Goal: Task Accomplishment & Management: Use online tool/utility

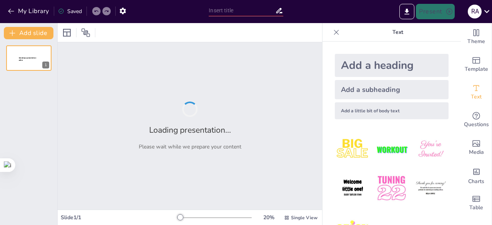
type input "UNIDAD I .-LA NATURALEZA, CONCEPTOS Y CLASIFICACIÓN DE LA CONTABILIDAD DE COSTO"
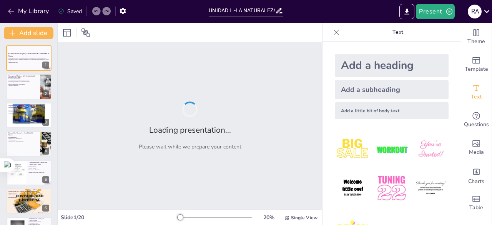
checkbox input "true"
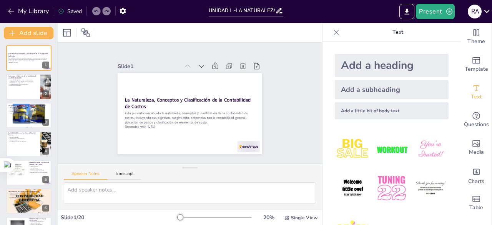
checkbox input "true"
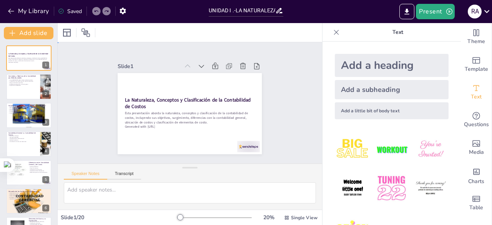
click at [280, 101] on div "Slide 1 La Naturaleza, Conceptos y Clasificación de la Contabilidad de Costos E…" at bounding box center [189, 103] width 275 height 148
checkbox input "true"
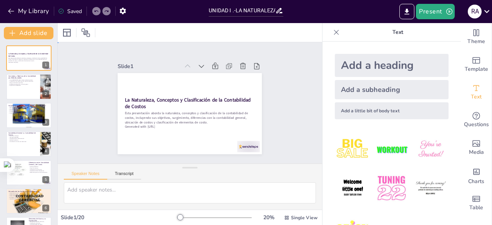
checkbox input "true"
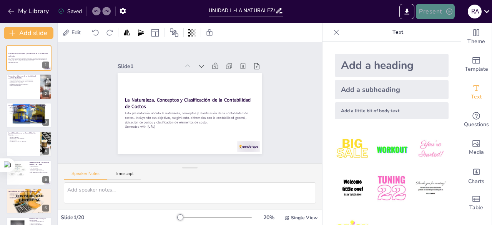
click at [437, 10] on button "Present" at bounding box center [435, 11] width 38 height 15
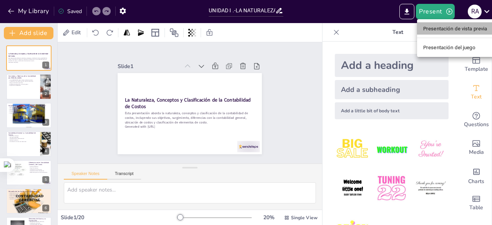
click at [435, 29] on font "Presentación de vista previa" at bounding box center [455, 29] width 64 height 6
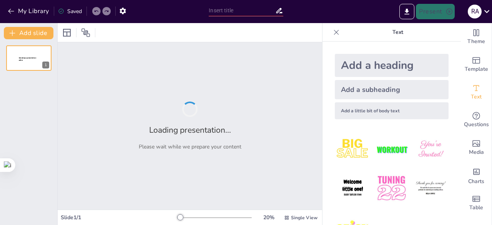
type input "UNIDAD I .-LA NATURALEZA, CONCEPTOS Y CLASIFICACIÓN DE LA CONTABILIDAD DE COSTO"
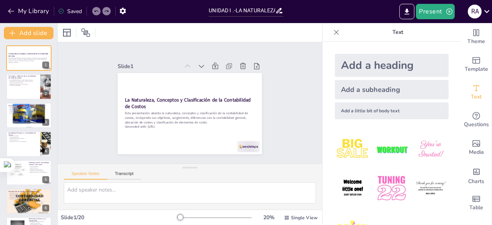
checkbox input "true"
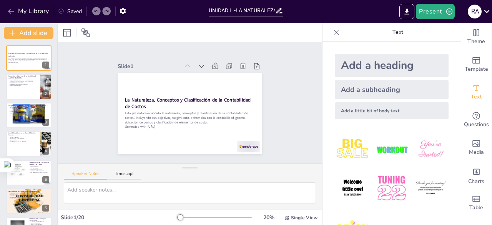
checkbox input "true"
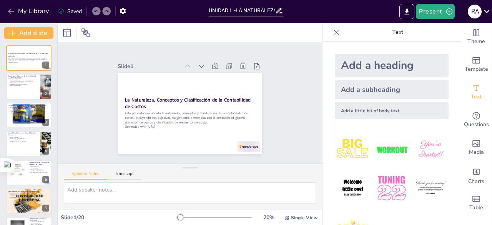
checkbox input "true"
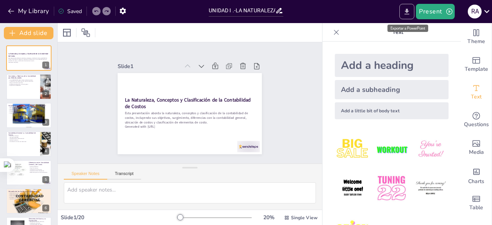
click at [405, 13] on icon "Export to PowerPoint" at bounding box center [407, 12] width 8 height 8
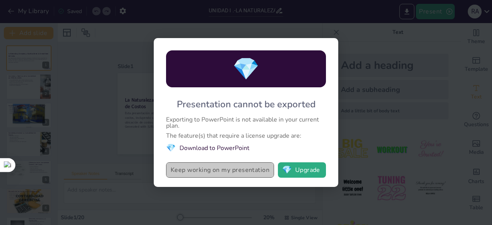
click at [260, 169] on button "Keep working on my presentation" at bounding box center [220, 169] width 108 height 15
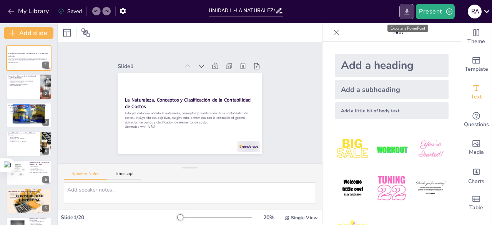
click at [406, 15] on icon "Export to PowerPoint" at bounding box center [407, 12] width 8 height 8
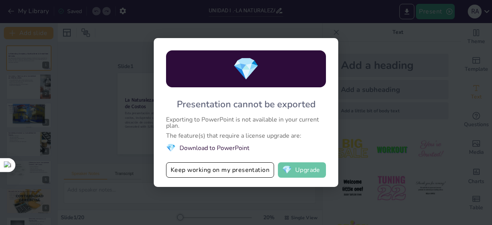
click at [299, 170] on button "💎 Upgrade" at bounding box center [302, 169] width 48 height 15
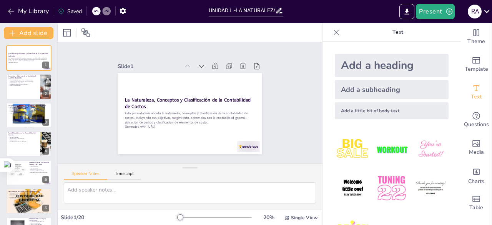
checkbox input "true"
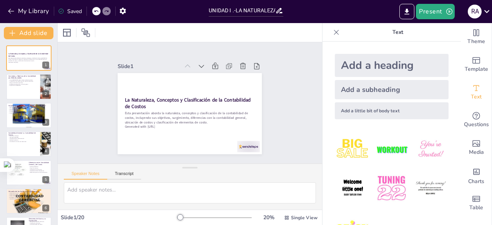
checkbox input "true"
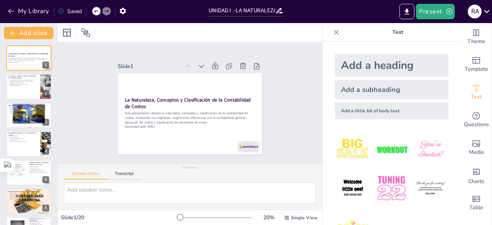
checkbox input "true"
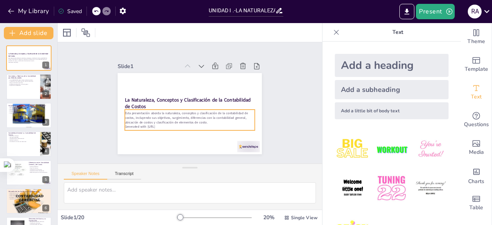
checkbox input "true"
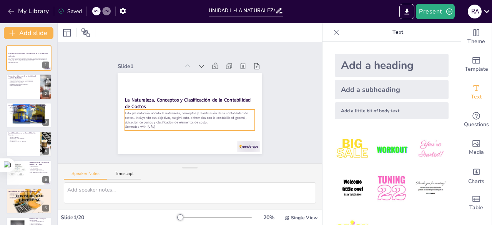
checkbox input "true"
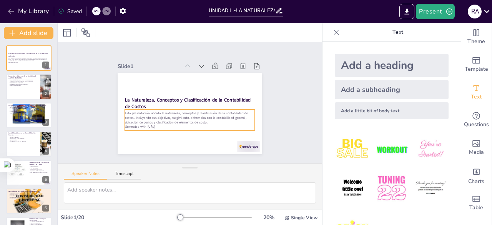
checkbox input "true"
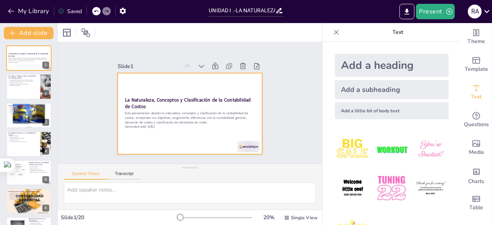
checkbox input "true"
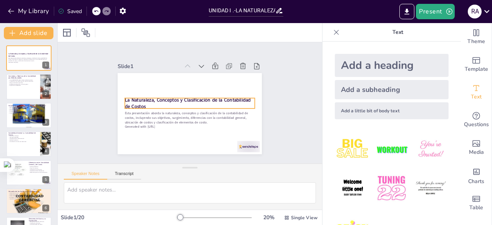
checkbox input "true"
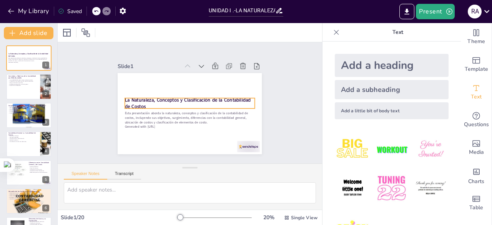
checkbox input "true"
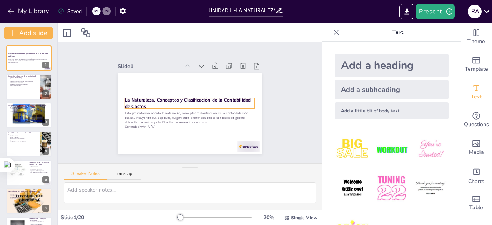
checkbox input "true"
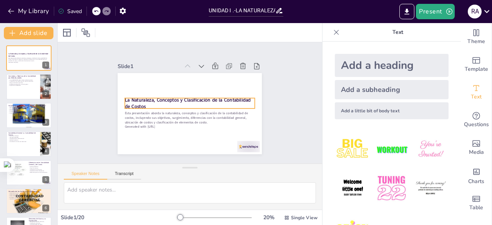
checkbox input "true"
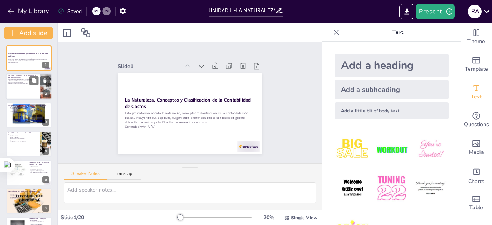
checkbox input "true"
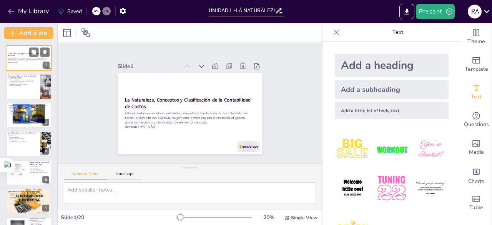
checkbox input "true"
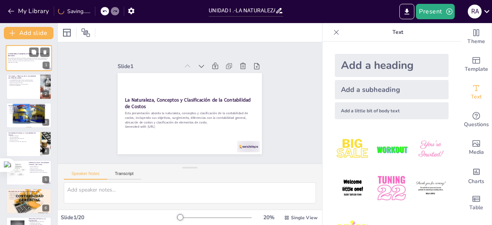
checkbox input "true"
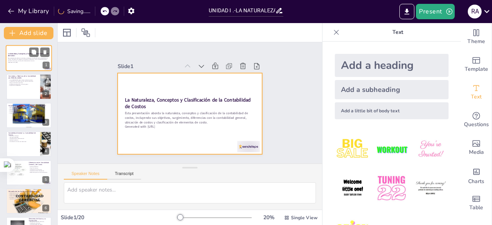
click at [32, 65] on div at bounding box center [29, 58] width 46 height 26
checkbox input "true"
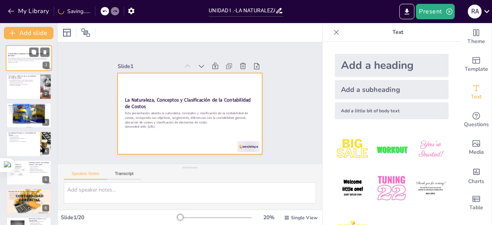
checkbox input "true"
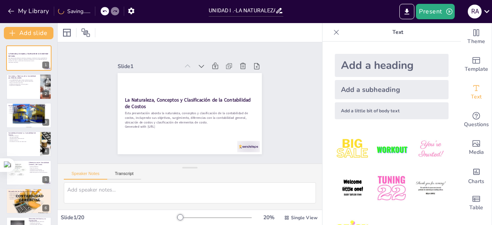
checkbox input "true"
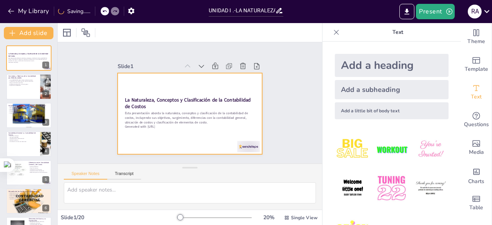
checkbox input "true"
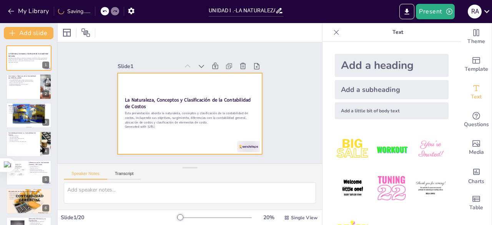
checkbox input "true"
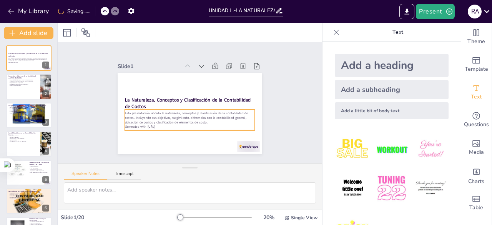
checkbox input "true"
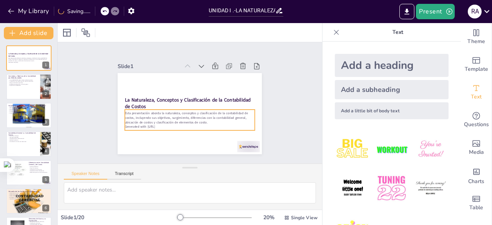
checkbox input "true"
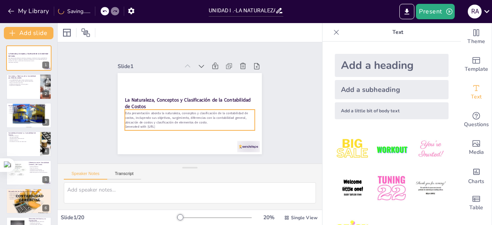
checkbox input "true"
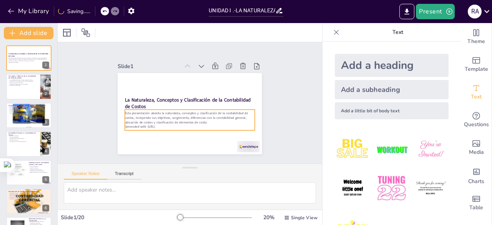
checkbox input "true"
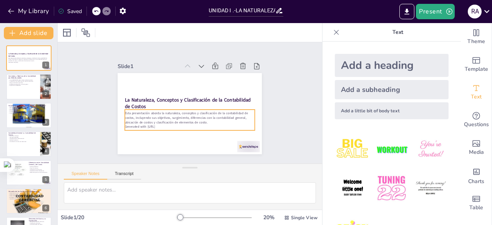
checkbox input "true"
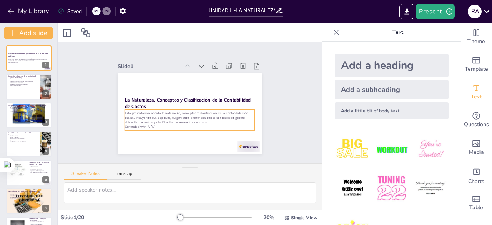
checkbox input "true"
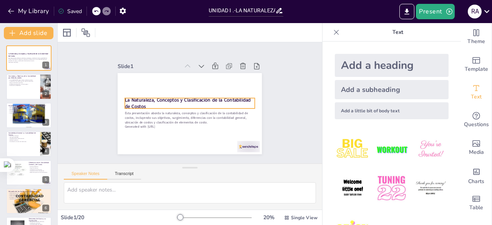
checkbox input "true"
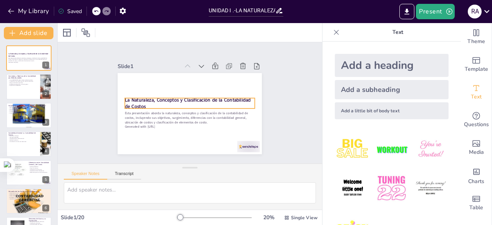
checkbox input "true"
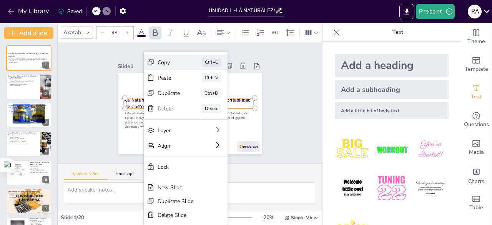
click at [215, 101] on div "Copy" at bounding box center [226, 104] width 23 height 7
checkbox input "true"
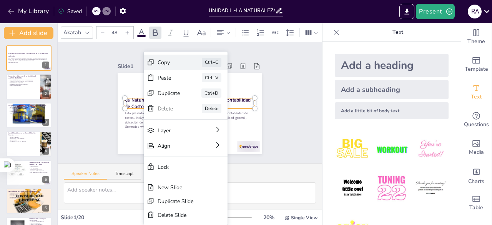
checkbox input "true"
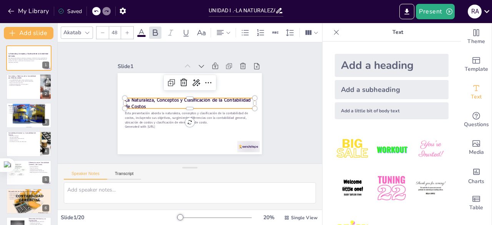
checkbox input "true"
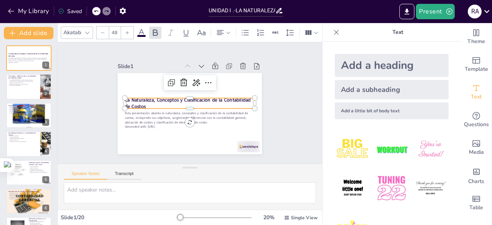
checkbox input "true"
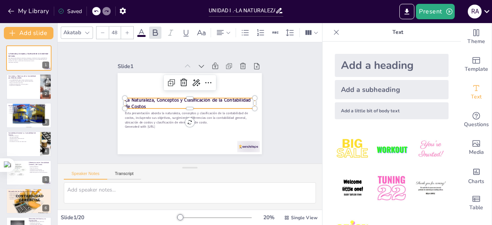
checkbox input "true"
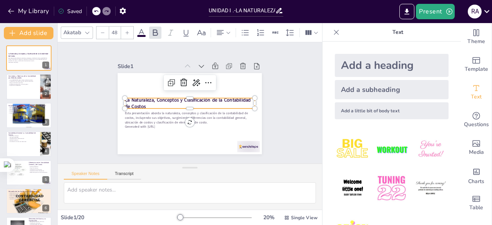
checkbox input "true"
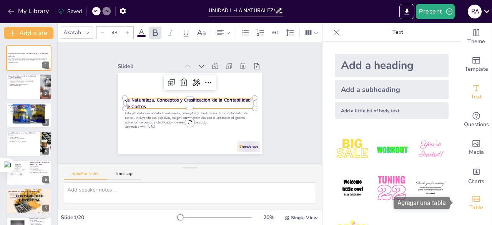
click at [461, 209] on div "Table" at bounding box center [476, 203] width 31 height 28
checkbox input "true"
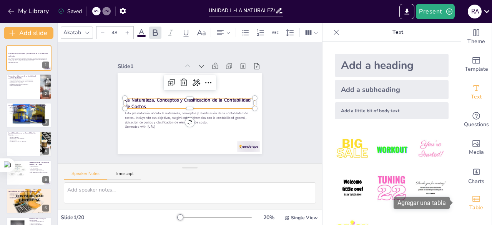
checkbox input "true"
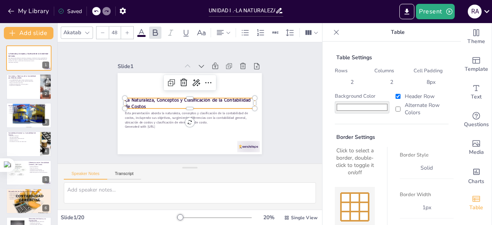
click at [332, 34] on icon at bounding box center [336, 32] width 8 height 8
checkbox input "true"
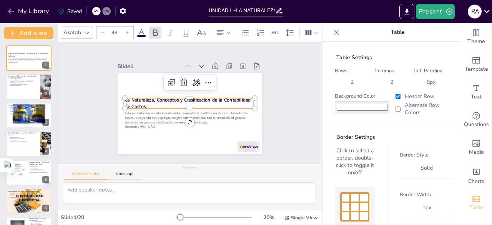
checkbox input "true"
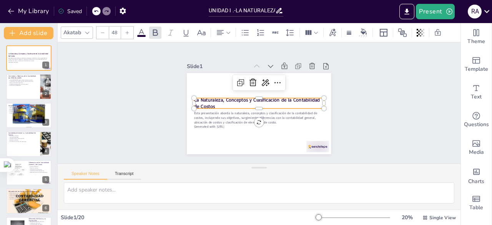
checkbox input "true"
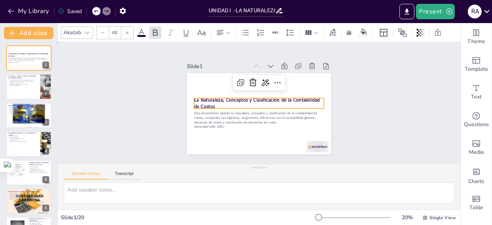
click at [351, 129] on div "Slide 1 La Naturaleza, Conceptos y Clasificación de la Contabilidad de Costos E…" at bounding box center [259, 102] width 403 height 121
checkbox input "true"
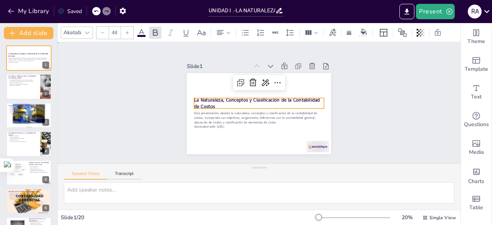
checkbox input "true"
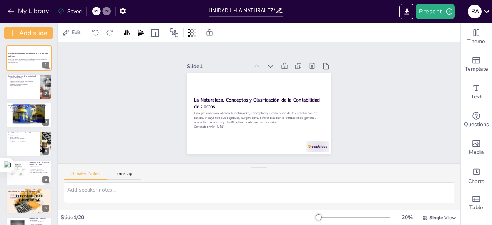
checkbox input "true"
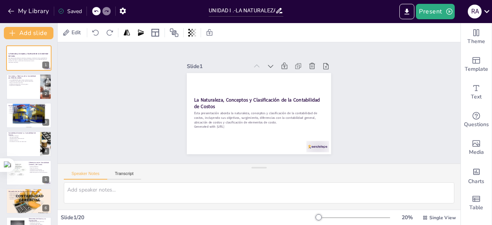
checkbox input "true"
click at [24, 83] on p "Mejora la eficiencia operativa." at bounding box center [23, 83] width 30 height 2
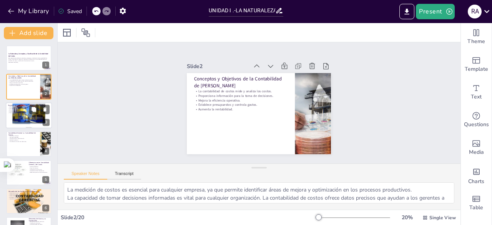
click at [23, 112] on p "Toma de decisiones estratégicas." at bounding box center [28, 113] width 41 height 2
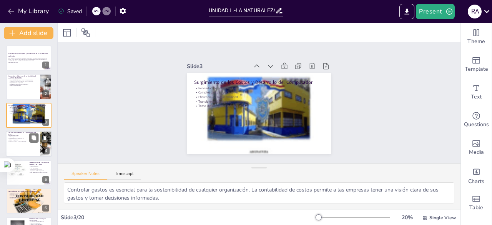
click at [20, 133] on p "Contabilidad General vs. Contabilidad de Costos" at bounding box center [23, 134] width 30 height 4
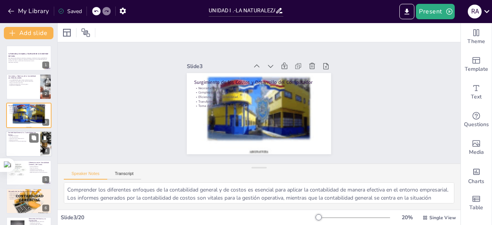
scroll to position [12, 0]
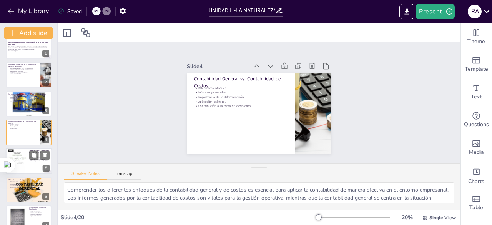
click at [24, 159] on div at bounding box center [17, 161] width 18 height 25
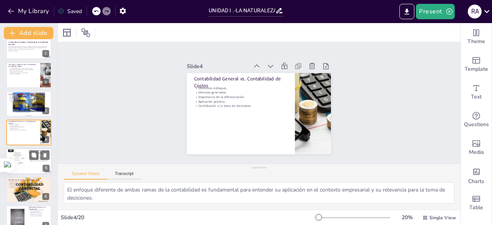
scroll to position [40, 0]
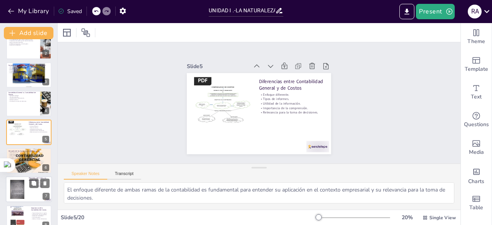
click at [27, 194] on div at bounding box center [29, 189] width 46 height 26
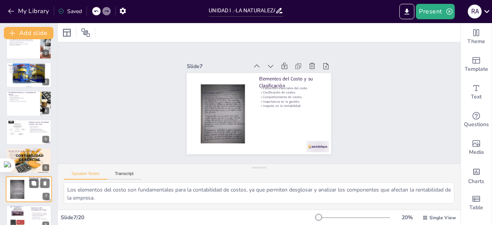
scroll to position [98, 0]
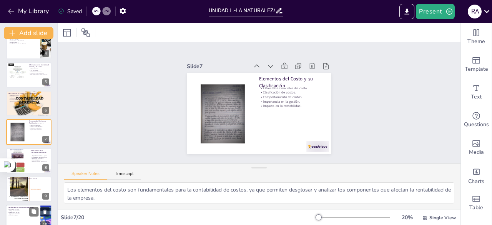
click at [20, 213] on p "Superación de desafíos." at bounding box center [23, 214] width 30 height 2
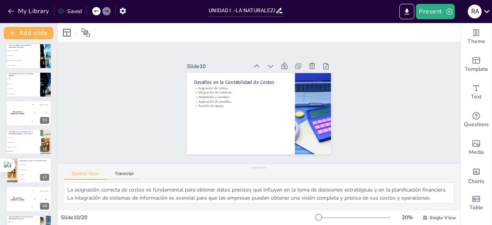
scroll to position [352, 0]
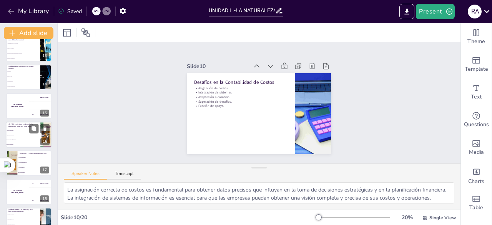
click at [19, 133] on li "Informes operativos" at bounding box center [23, 135] width 35 height 5
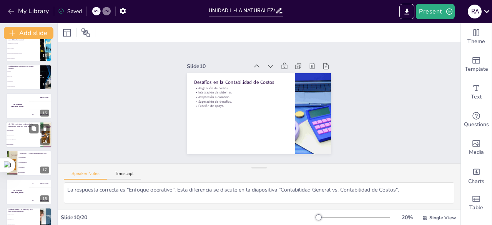
scroll to position [355, 0]
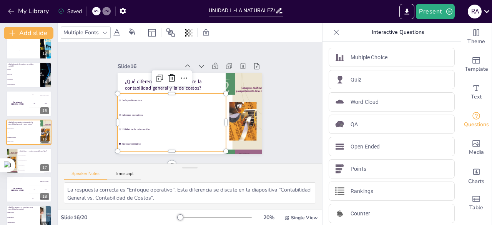
click at [247, 73] on div "¿Qué diferencia clave existe entre la contabilidad general y la de costos? Enfo…" at bounding box center [190, 73] width 144 height 0
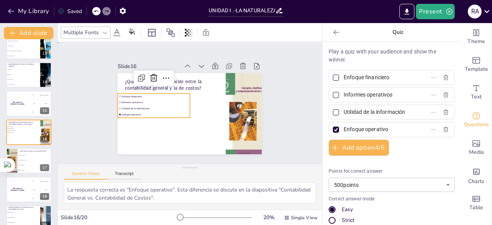
click at [75, 98] on div "Slide 1 La Naturaleza, Conceptos y Clasificación de la Contabilidad de Costos E…" at bounding box center [190, 102] width 264 height 121
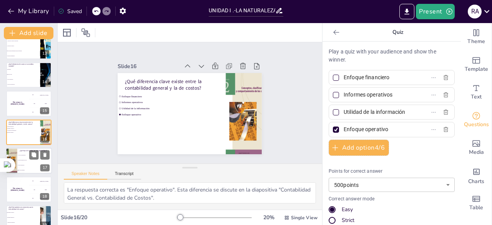
click at [23, 158] on li "Costos de mano de obra" at bounding box center [34, 160] width 35 height 5
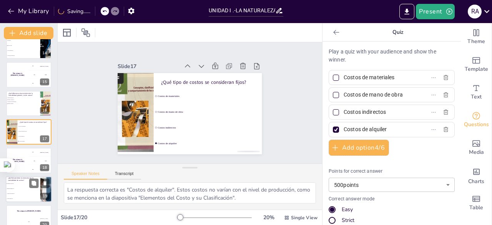
click at [22, 187] on li "Informes financieros" at bounding box center [23, 188] width 35 height 5
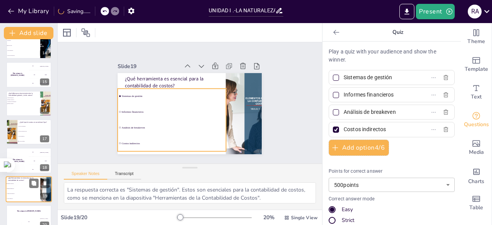
scroll to position [395, 0]
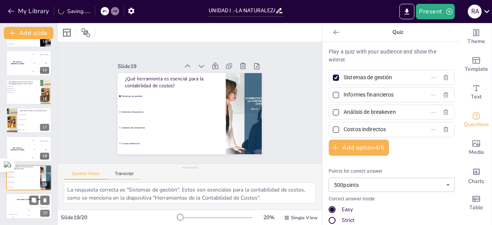
click at [17, 210] on div "Hasan 100" at bounding box center [13, 212] width 15 height 13
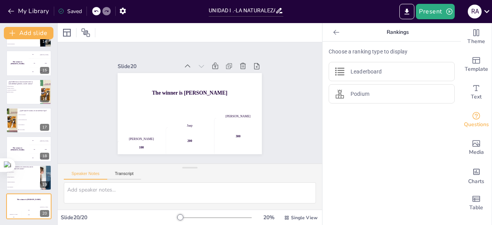
click at [73, 13] on div "Saved" at bounding box center [70, 11] width 24 height 7
click at [324, 9] on div "Present R A" at bounding box center [389, 11] width 205 height 15
click at [282, 13] on icon at bounding box center [279, 11] width 8 height 8
click at [248, 13] on input "UNIDAD I .-LA NATURALEZA, CONCEPTOS Y CLASIFICACIÓN DE LA CONTABILIDAD DE COSTO" at bounding box center [242, 10] width 66 height 11
